Goal: Use online tool/utility: Utilize a website feature to perform a specific function

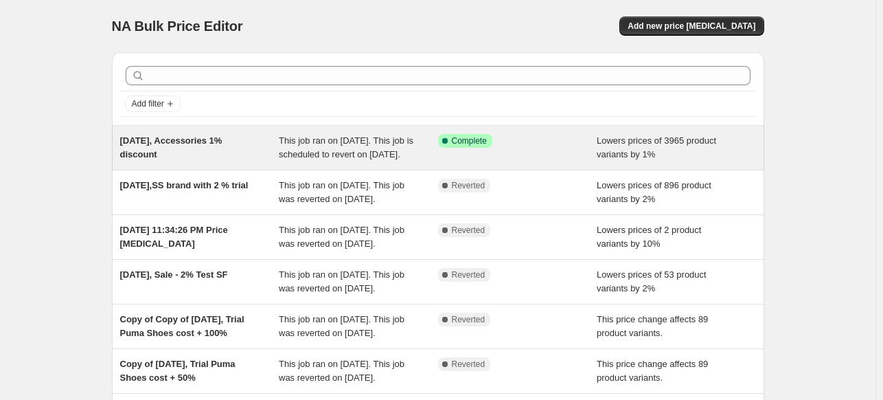
click at [417, 161] on div "This job ran on [DATE]. This job is scheduled to revert on [DATE]." at bounding box center [358, 147] width 159 height 27
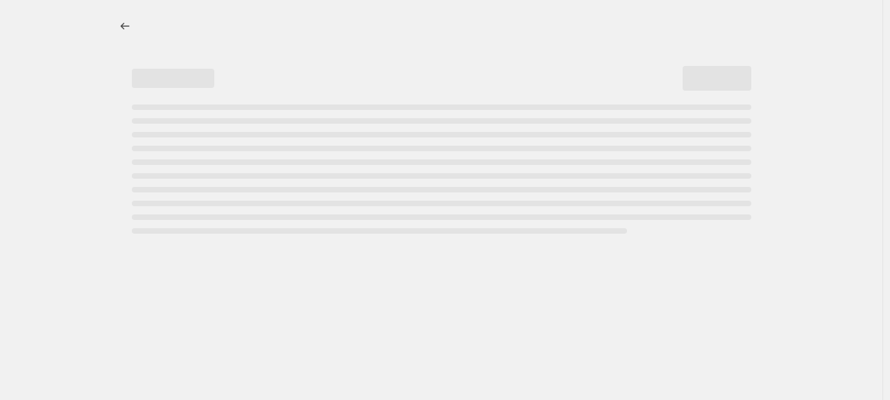
select select "percentage"
select select "no_change"
select select "collection"
select select "product_status"
select select "inventory_quantity"
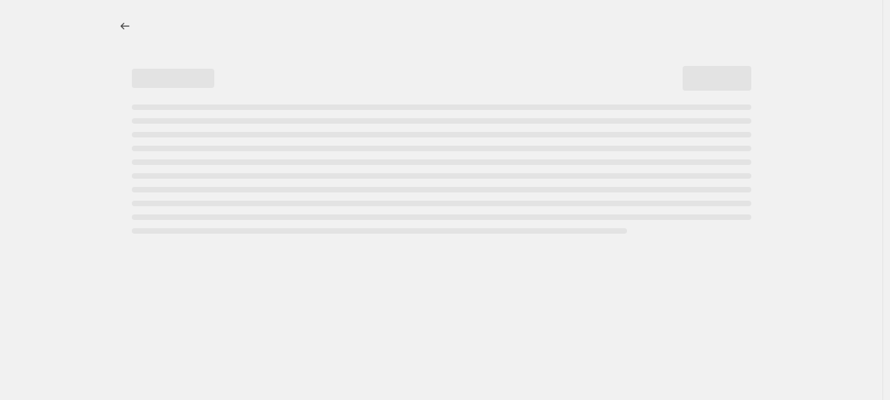
select select ">"
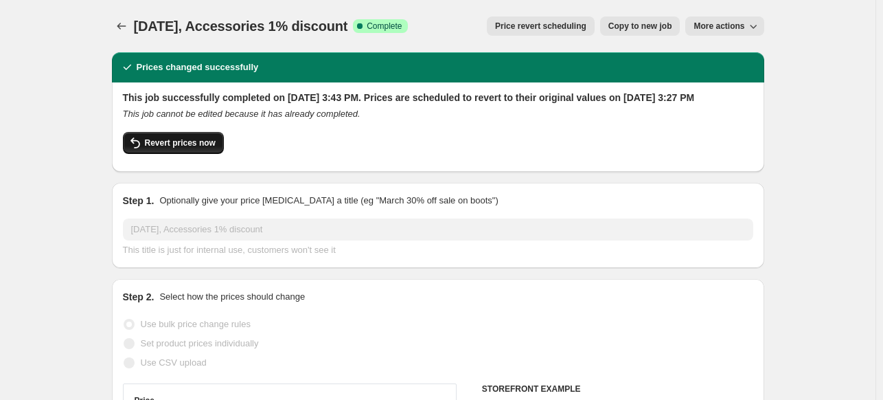
click at [195, 148] on span "Revert prices now" at bounding box center [180, 142] width 71 height 11
checkbox input "false"
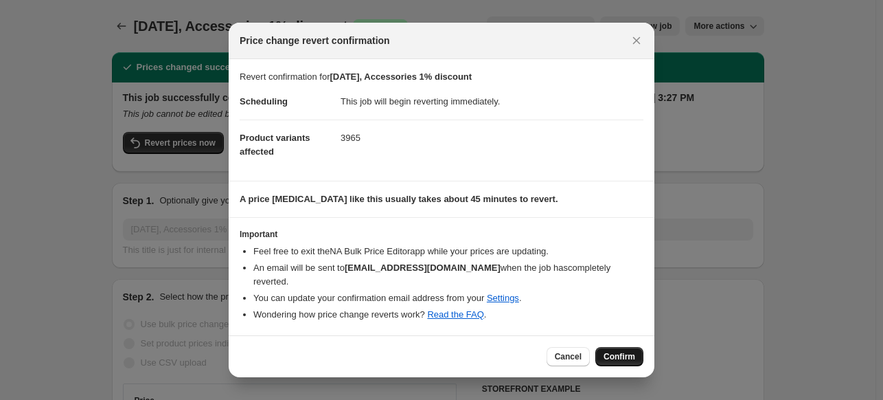
click at [628, 351] on span "Confirm" at bounding box center [620, 356] width 32 height 11
